Goal: Check status: Check status

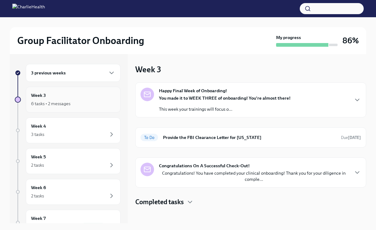
click at [88, 101] on div "6 tasks • 2 messages" at bounding box center [73, 103] width 84 height 7
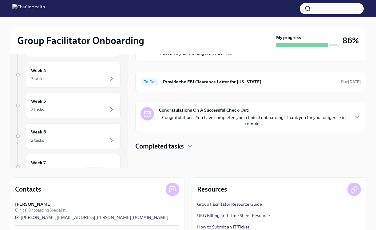
scroll to position [87, 0]
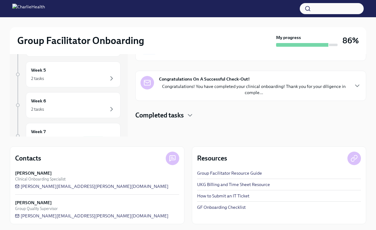
click at [234, 91] on p "Congratulations! You have completed your clinical onboarding! Thank you for you…" at bounding box center [254, 89] width 190 height 12
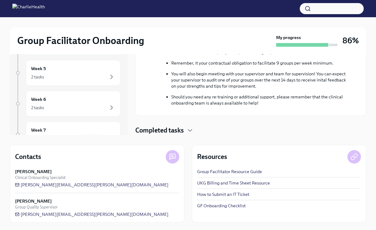
scroll to position [189, 0]
click at [184, 128] on h4 "Completed tasks" at bounding box center [159, 130] width 49 height 9
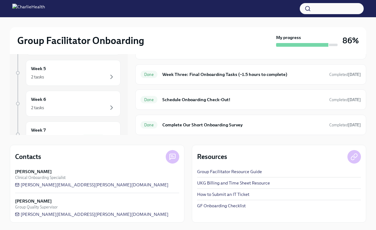
scroll to position [321, 0]
click at [201, 104] on div "Done Schedule Onboarding Check-Out! Completed [DATE]" at bounding box center [250, 100] width 220 height 10
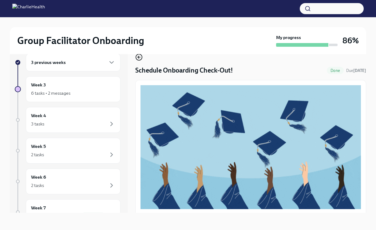
click at [141, 59] on icon "button" at bounding box center [138, 56] width 7 height 7
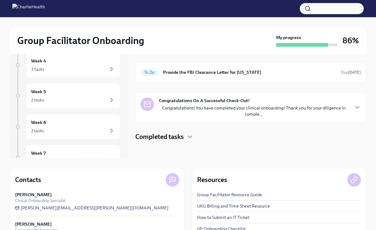
scroll to position [88, 0]
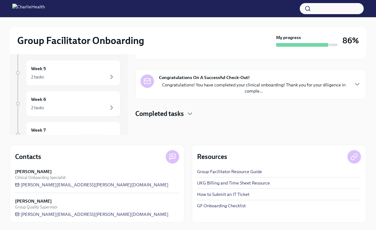
click at [200, 90] on p "Congratulations! You have completed your clinical onboarding! Thank you for you…" at bounding box center [254, 88] width 190 height 12
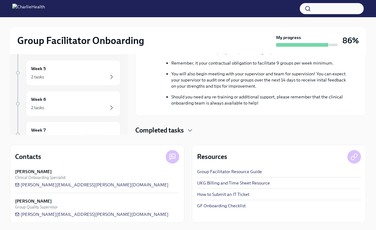
scroll to position [189, 0]
